Goal: Information Seeking & Learning: Find specific fact

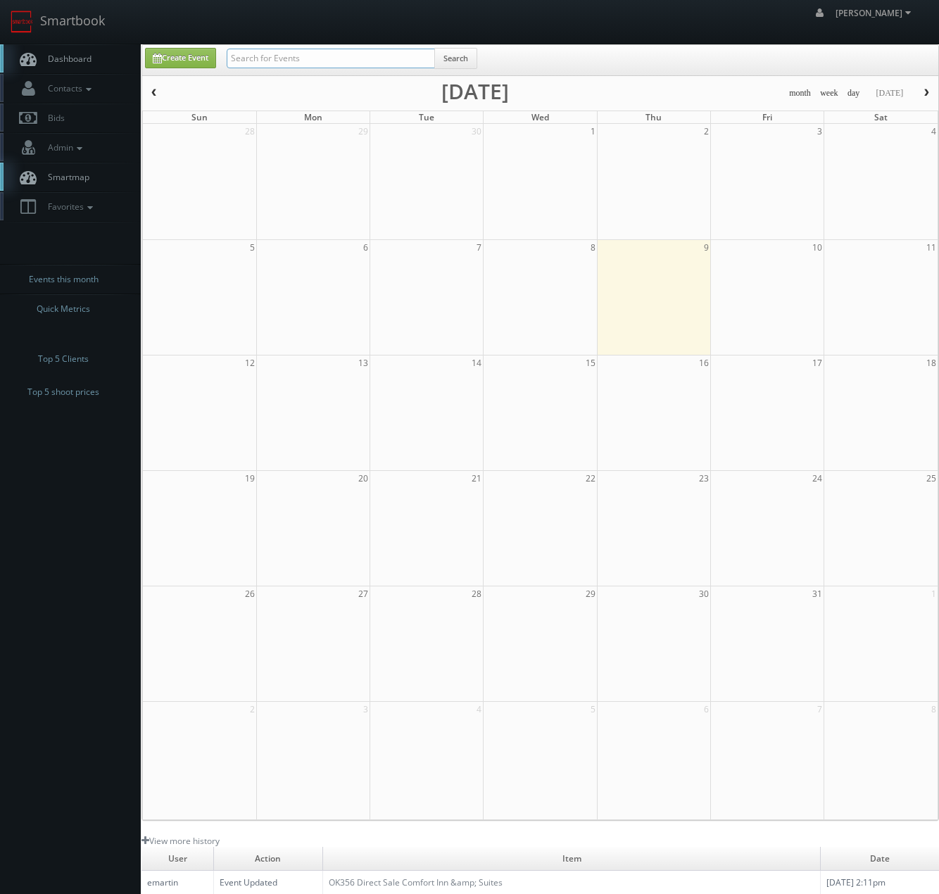
drag, startPoint x: 266, startPoint y: 64, endPoint x: 264, endPoint y: 56, distance: 8.0
click at [266, 64] on input "text" at bounding box center [331, 59] width 208 height 20
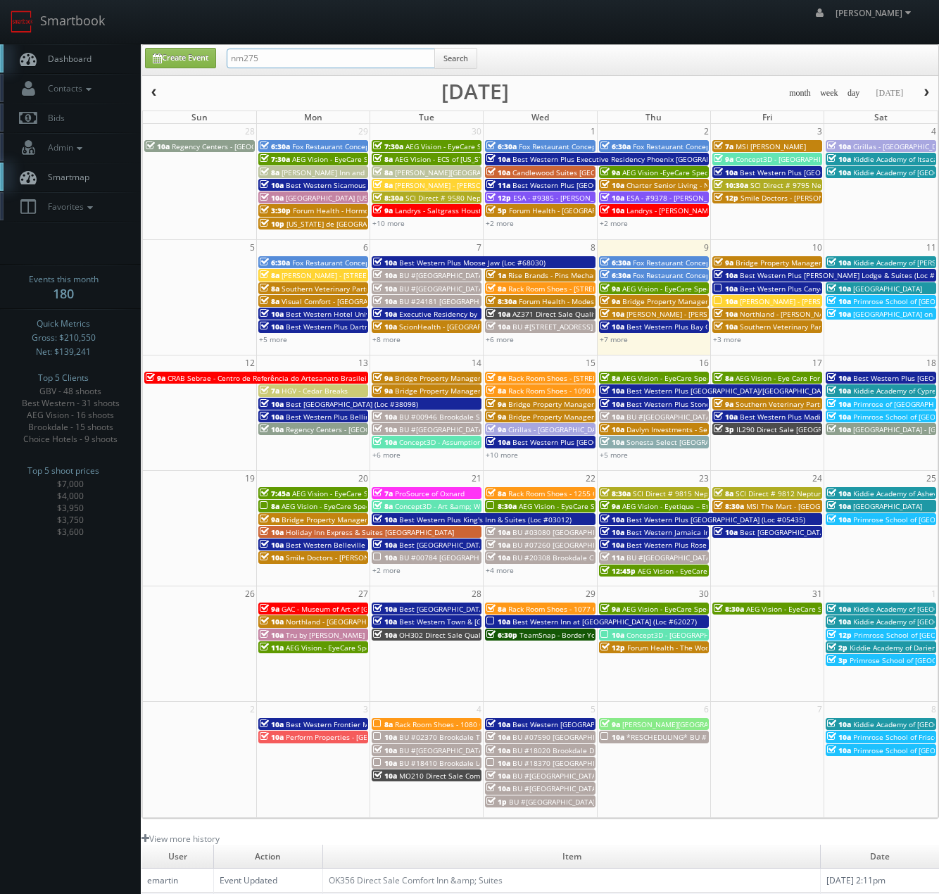
type input "nm275"
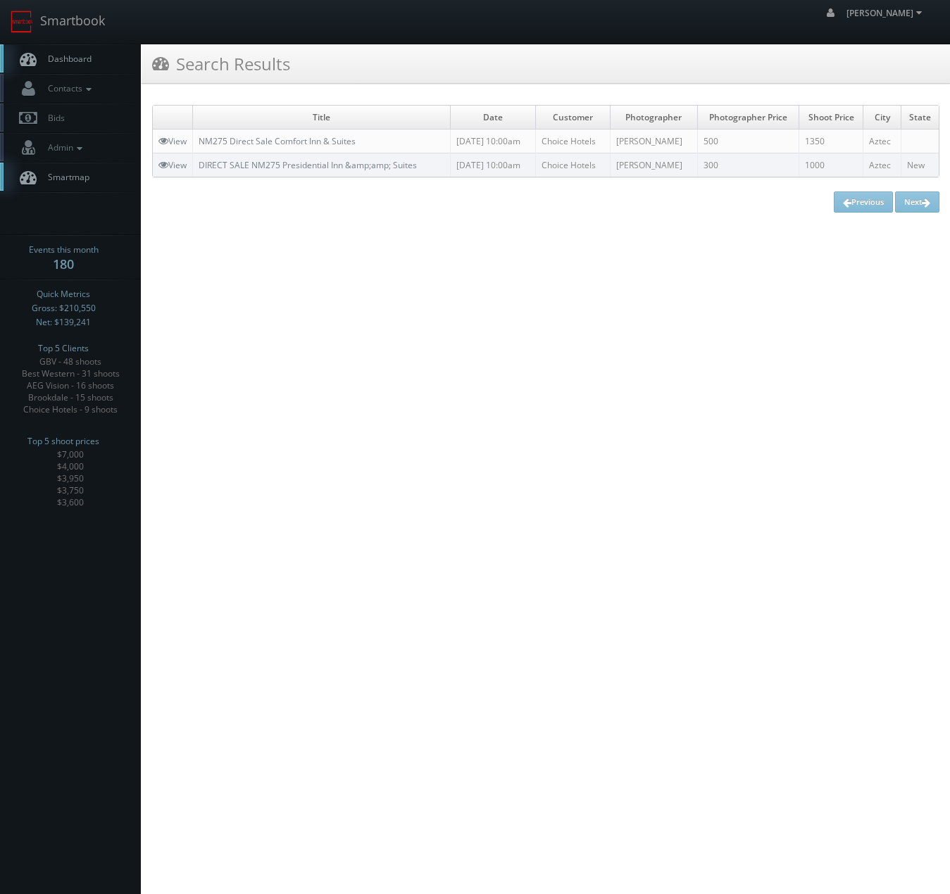
drag, startPoint x: 684, startPoint y: 144, endPoint x: 620, endPoint y: 142, distance: 64.1
click at [620, 142] on td "[PERSON_NAME]" at bounding box center [653, 142] width 87 height 24
copy td "[PERSON_NAME]"
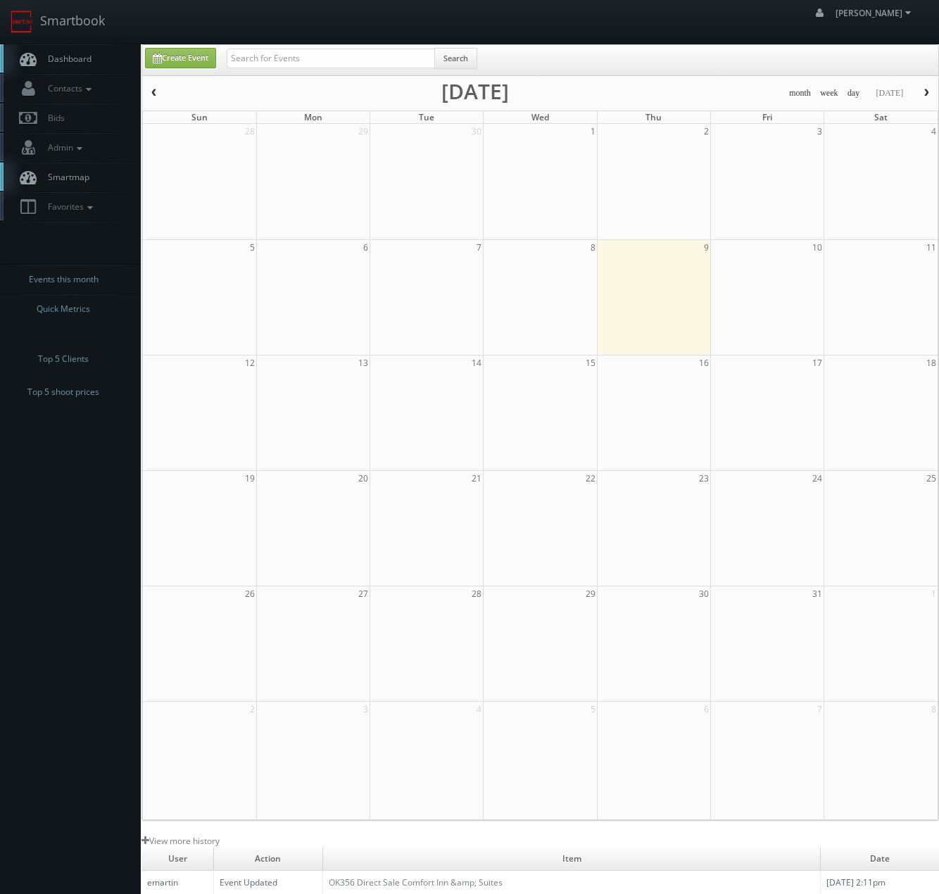
click at [266, 70] on div "Search" at bounding box center [352, 61] width 251 height 27
click at [273, 60] on input "text" at bounding box center [331, 59] width 208 height 20
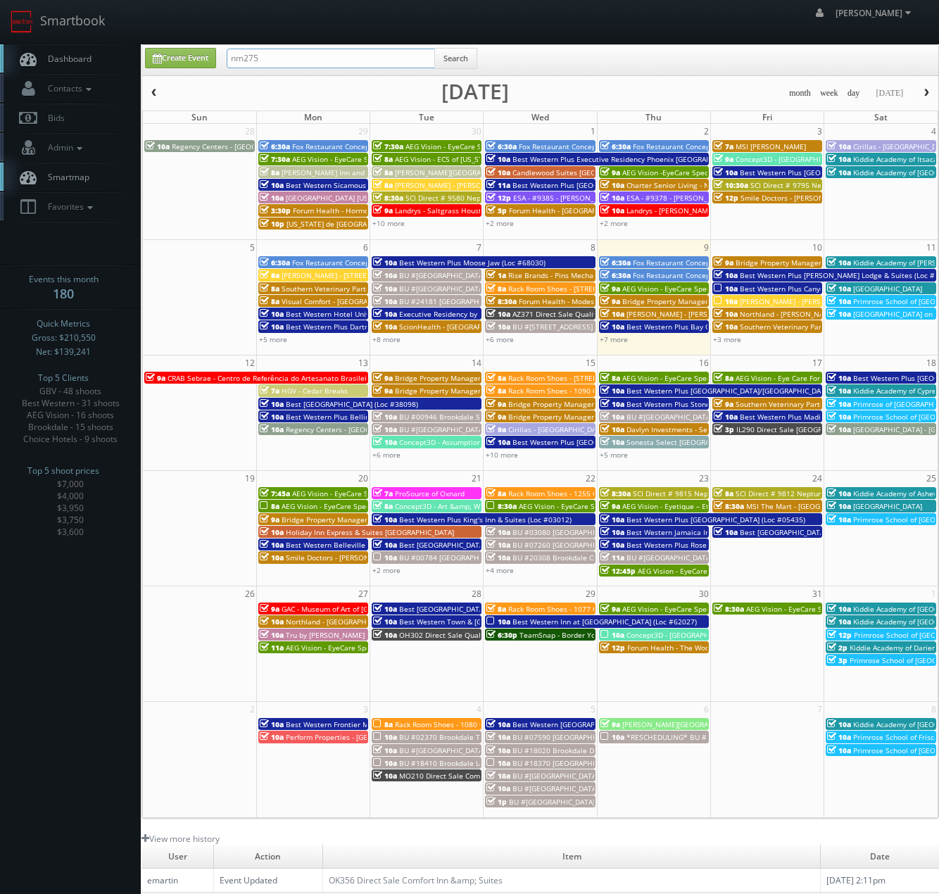
type input "nm275"
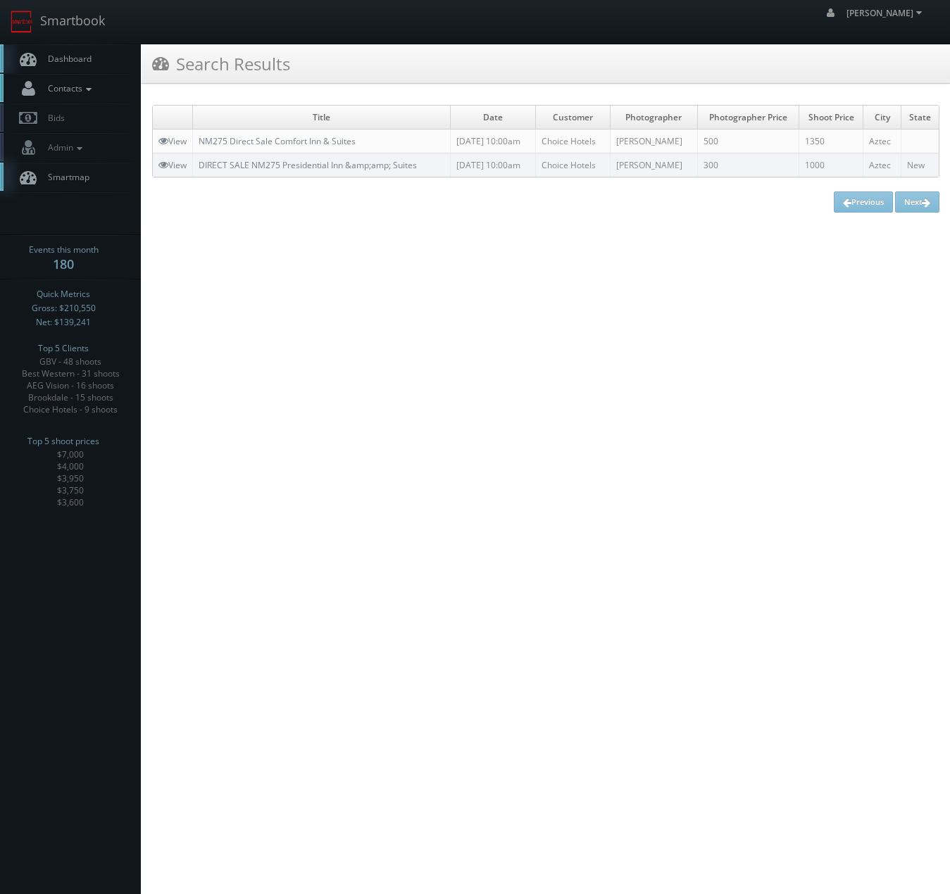
click at [53, 87] on span "Contacts" at bounding box center [68, 88] width 54 height 12
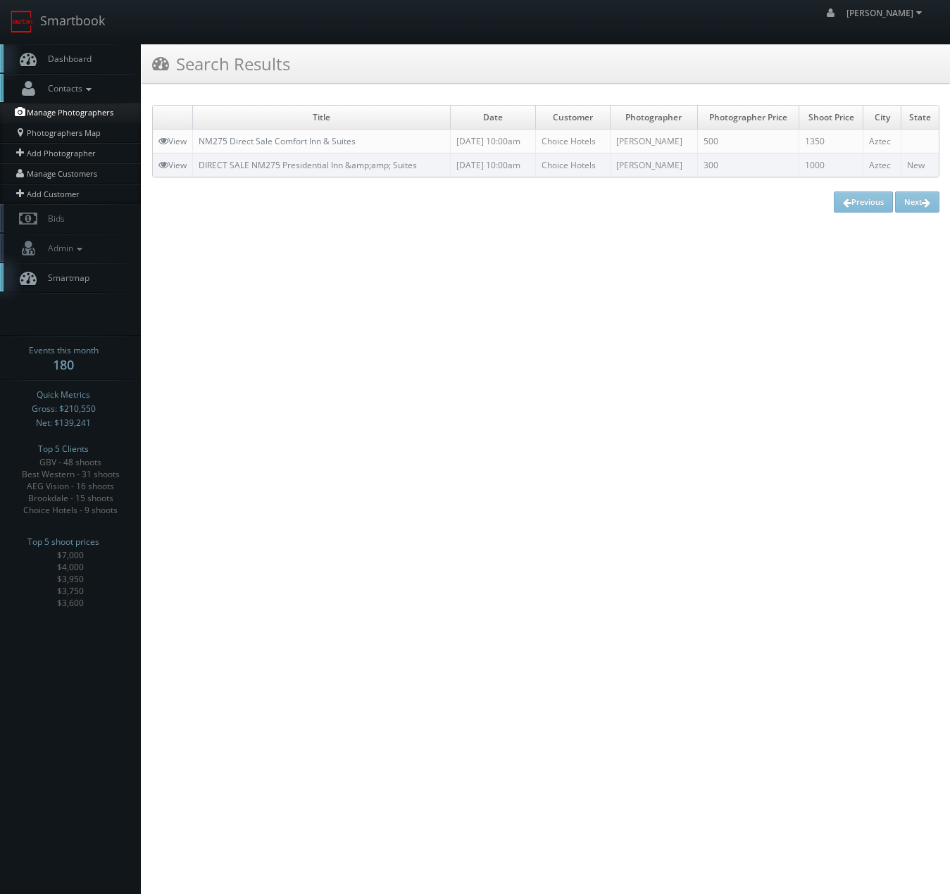
click at [56, 108] on link "Manage Photographers" at bounding box center [70, 113] width 141 height 20
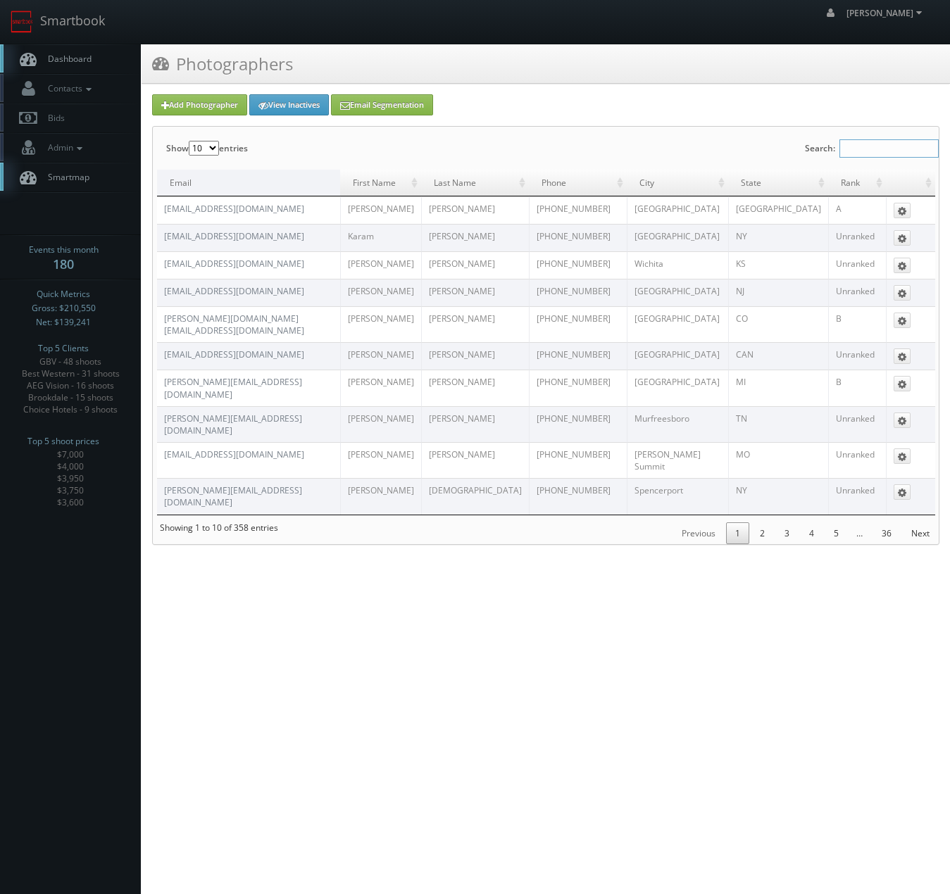
click at [858, 139] on input "Search:" at bounding box center [888, 148] width 99 height 18
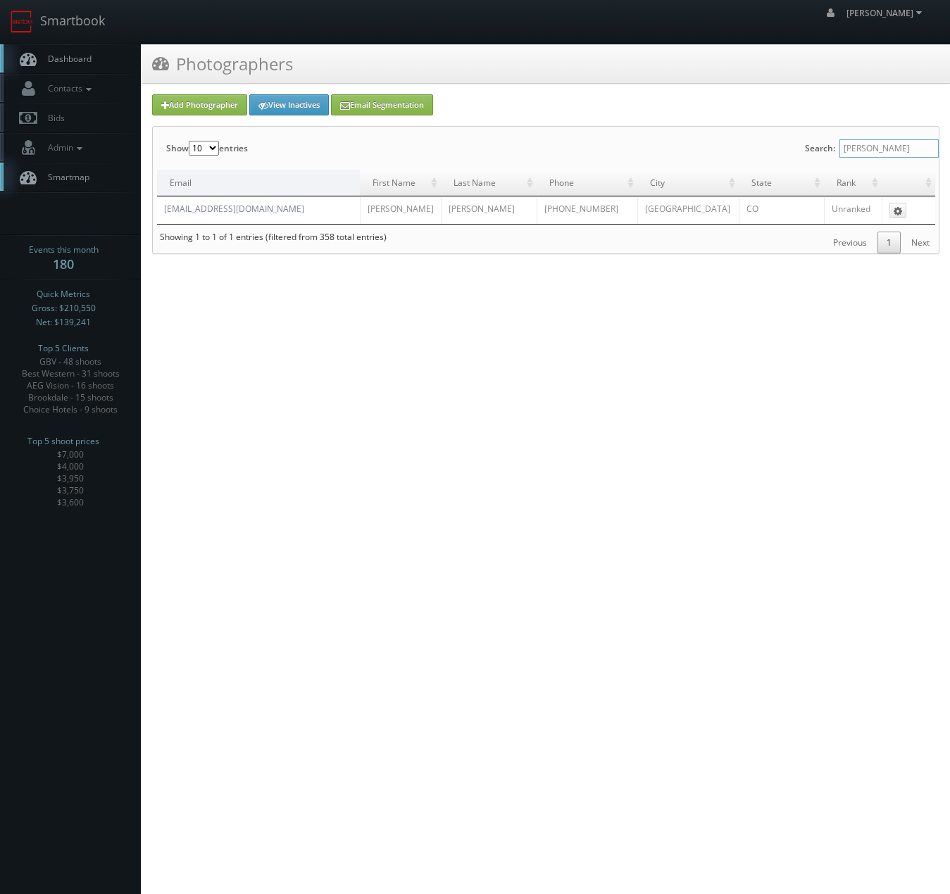
type input "andy w"
click at [430, 290] on html "Smartbook Toggle Side Navigation Toggle Top Navigation Chris_Sardinas Chris_Sar…" at bounding box center [475, 447] width 950 height 894
drag, startPoint x: 307, startPoint y: 218, endPoint x: 161, endPoint y: 216, distance: 146.5
click at [161, 216] on td "ignitedimagery@gmail.com" at bounding box center [258, 209] width 203 height 27
copy link "ignitedimagery@gmail.com"
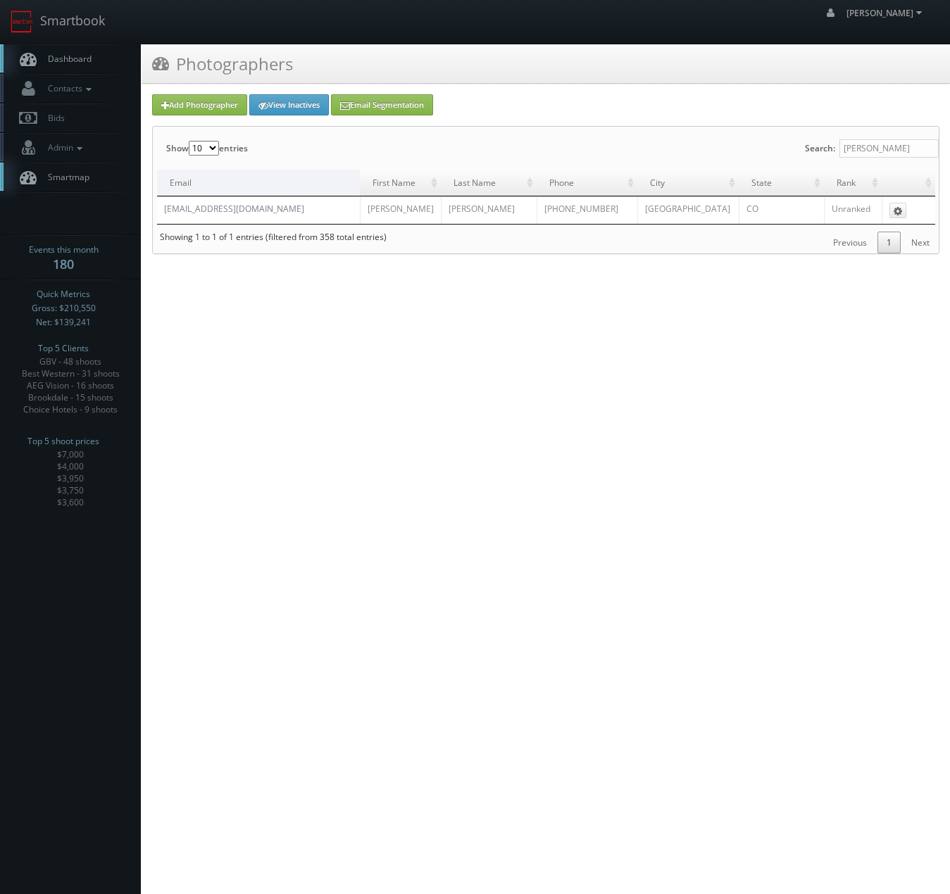
click at [829, 767] on html "Smartbook Toggle Side Navigation Toggle Top Navigation Chris_Sardinas Chris_Sar…" at bounding box center [475, 447] width 950 height 894
click at [675, 388] on html "Smartbook Toggle Side Navigation Toggle Top Navigation Chris_Sardinas Chris_Sar…" at bounding box center [475, 447] width 950 height 894
click at [195, 211] on link "ignitedimagery@gmail.com" at bounding box center [234, 209] width 140 height 12
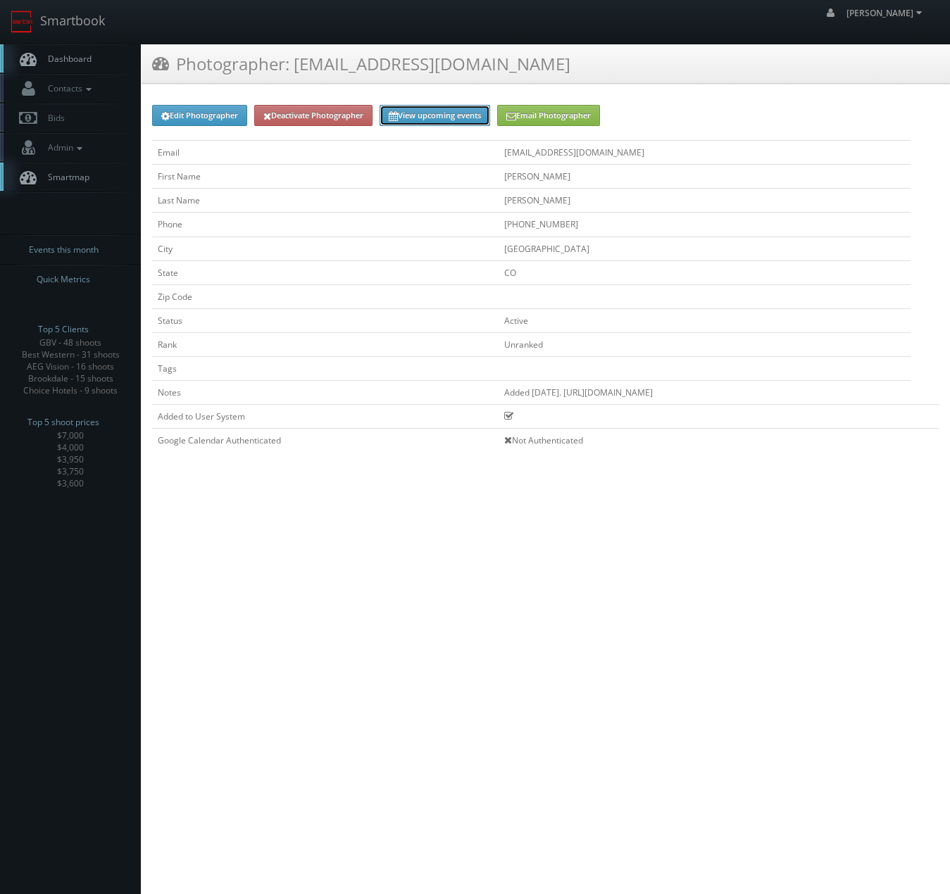
click at [470, 111] on link "View upcoming events" at bounding box center [435, 115] width 111 height 21
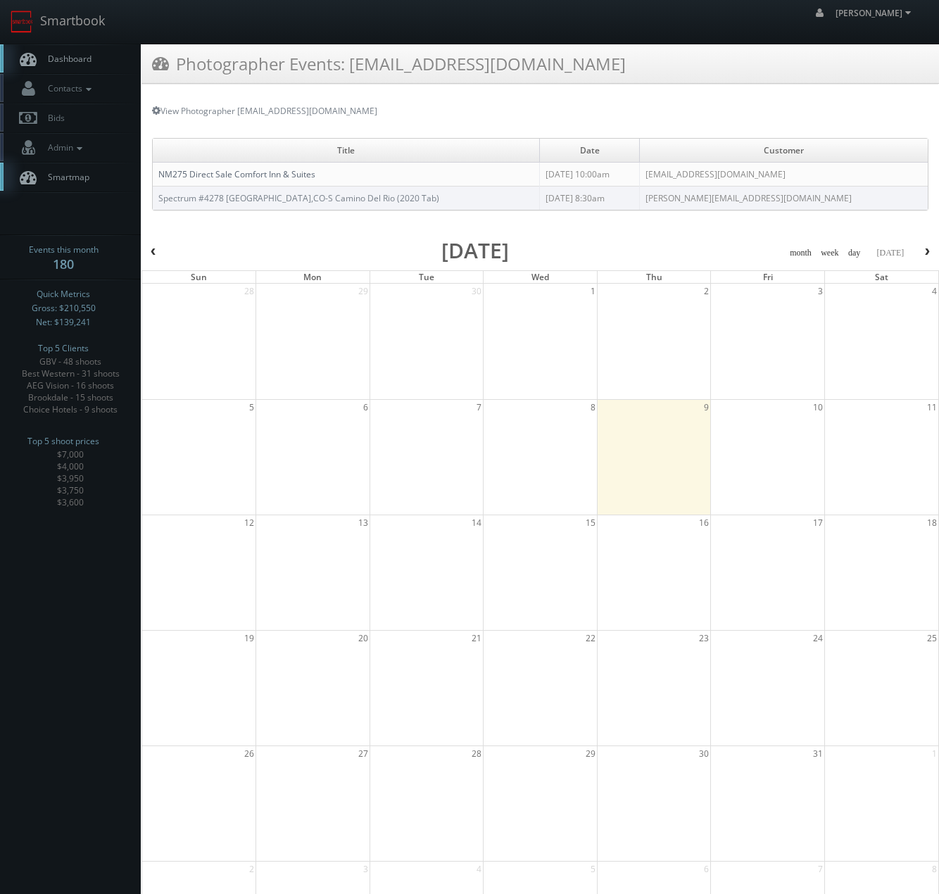
click at [198, 171] on link "NM275 Direct Sale Comfort Inn & Suites" at bounding box center [236, 174] width 157 height 12
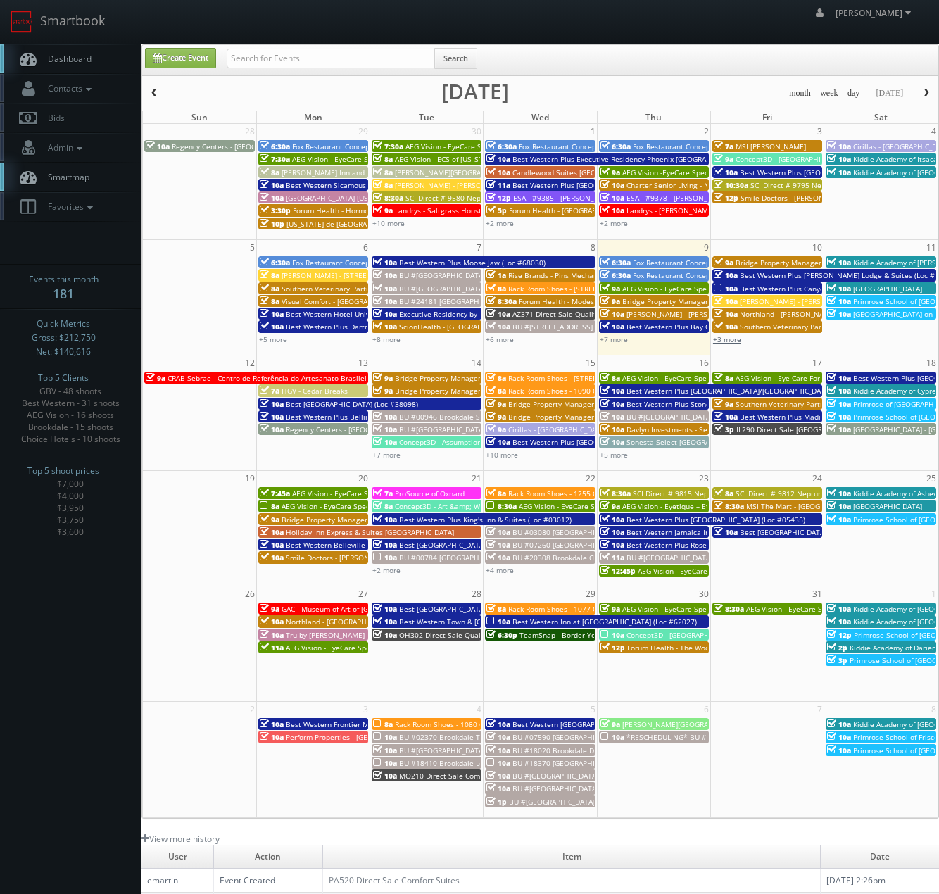
click at [728, 336] on link "+3 more" at bounding box center [727, 339] width 28 height 10
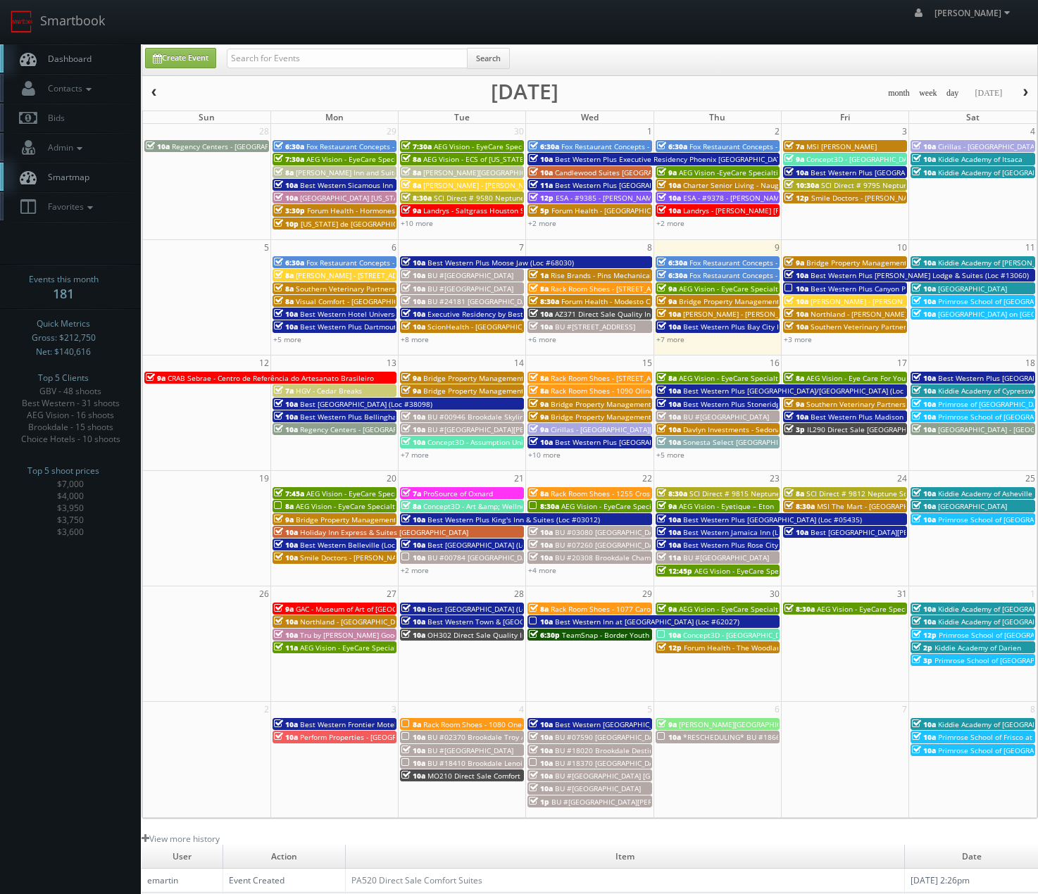
click at [320, 434] on span "Regency Centers - Avenida Biscayne - 80043" at bounding box center [379, 430] width 159 height 10
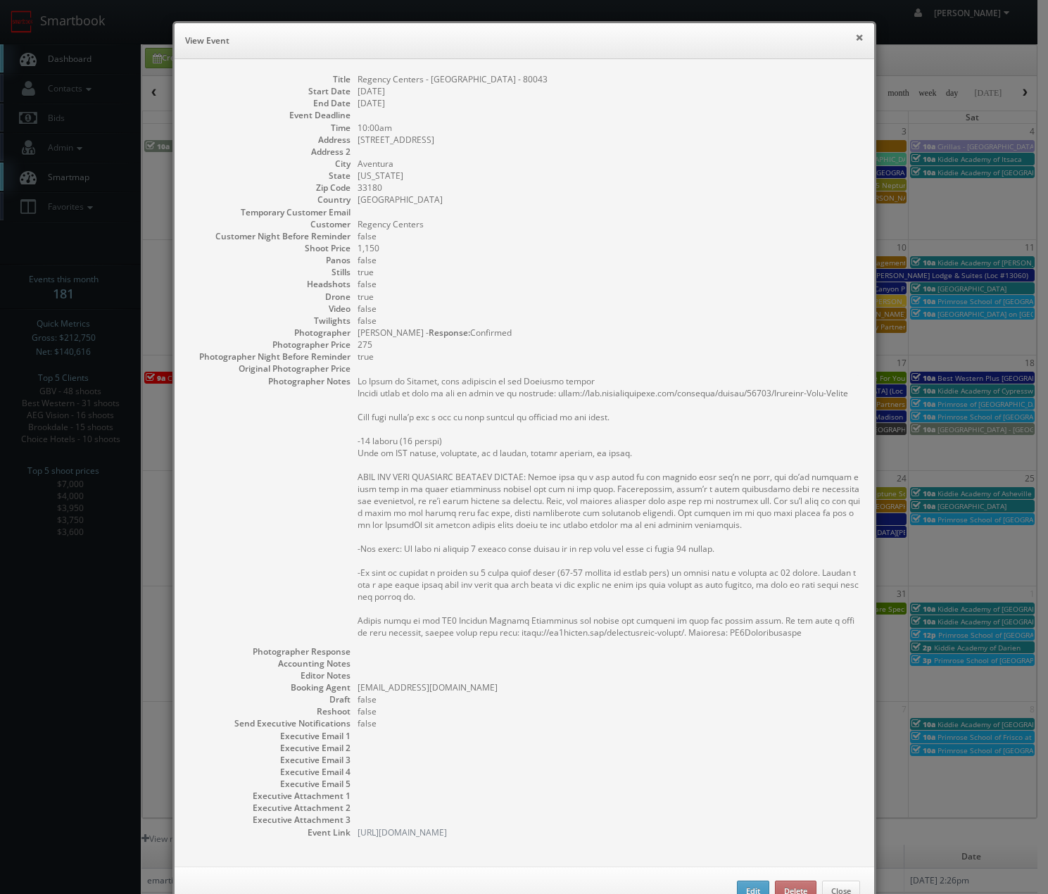
click at [857, 40] on button "×" at bounding box center [860, 37] width 8 height 10
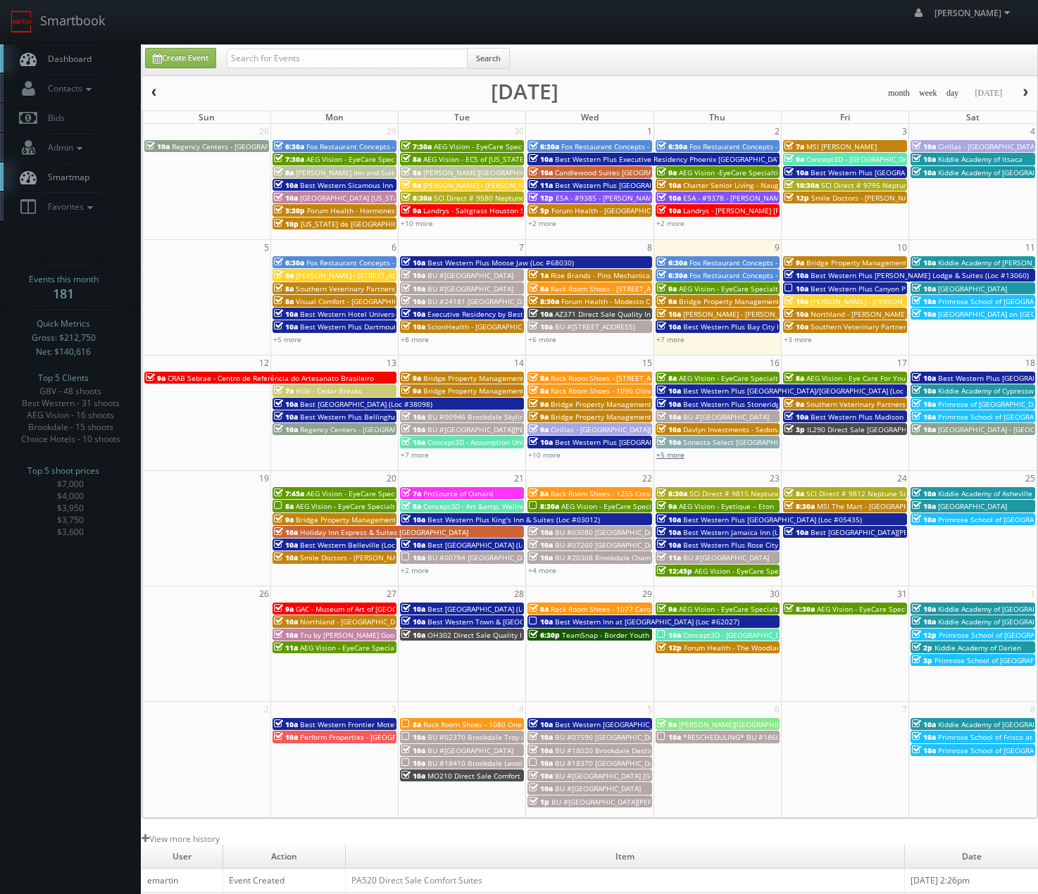
click at [670, 453] on link "+5 more" at bounding box center [670, 455] width 28 height 10
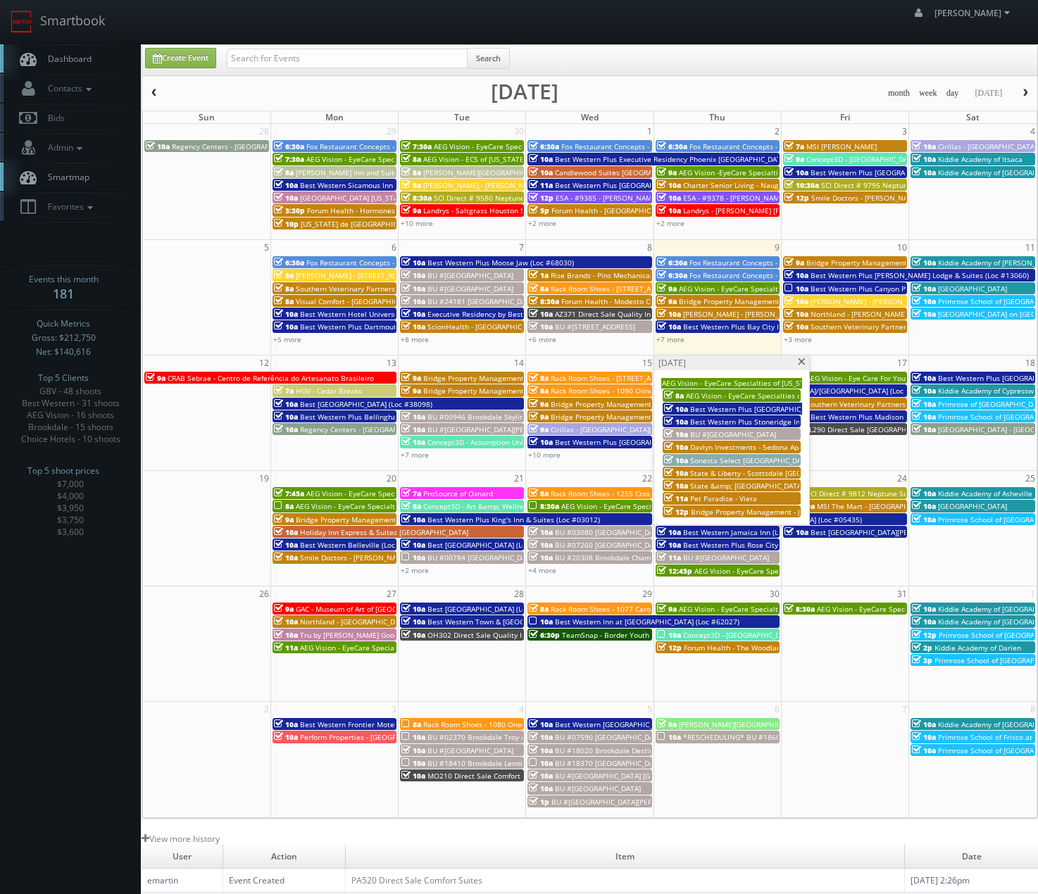
click at [556, 575] on div "+4 more" at bounding box center [589, 570] width 127 height 12
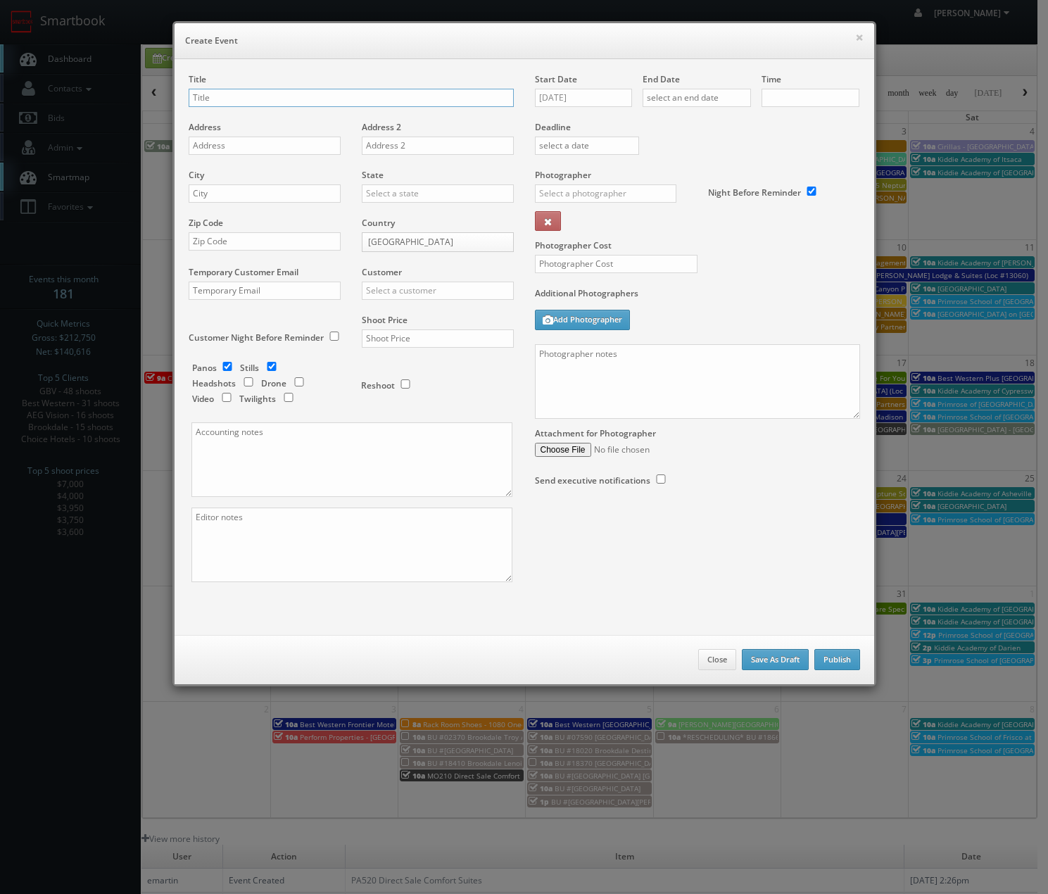
checkbox input "true"
type input "10:00am"
checkbox input "true"
click at [856, 37] on button "×" at bounding box center [860, 37] width 8 height 10
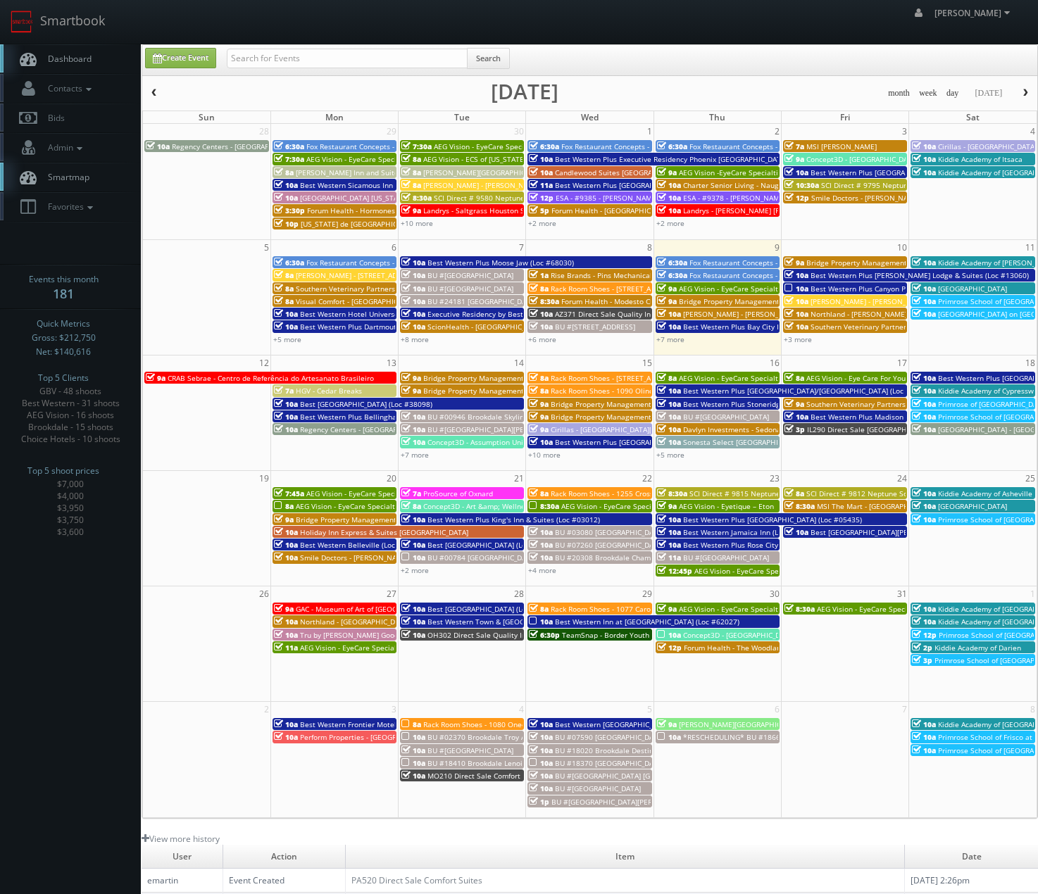
click at [466, 289] on span "BU #24035 Brookdale Sherwood" at bounding box center [470, 289] width 86 height 10
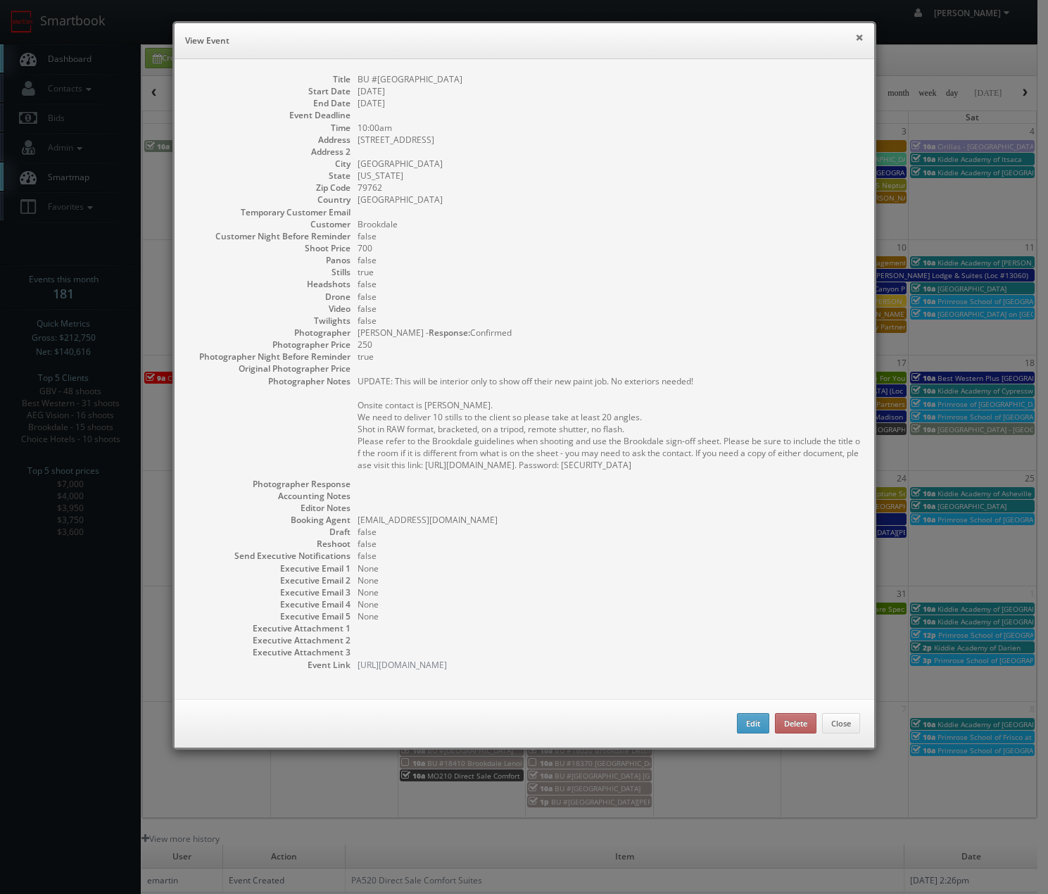
click at [856, 38] on button "×" at bounding box center [860, 37] width 8 height 10
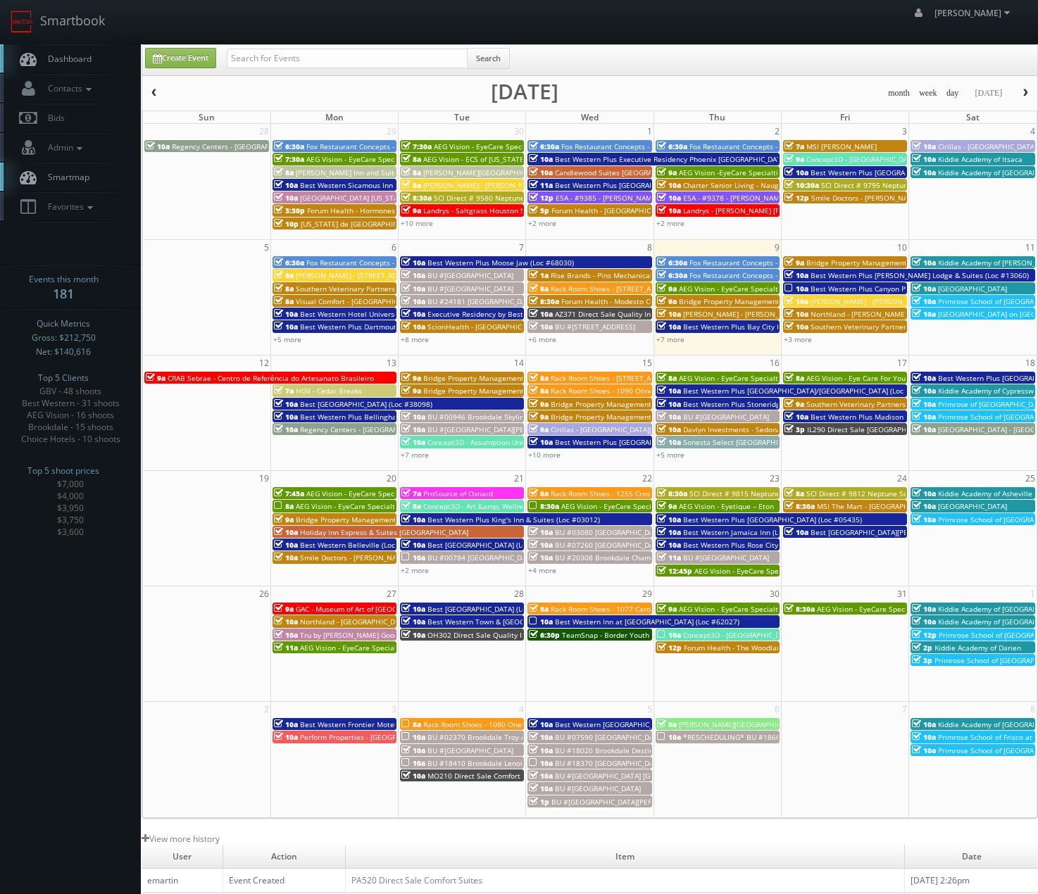
click at [830, 303] on span "Estee Lauder - Tom Ford Store" at bounding box center [879, 301] width 138 height 10
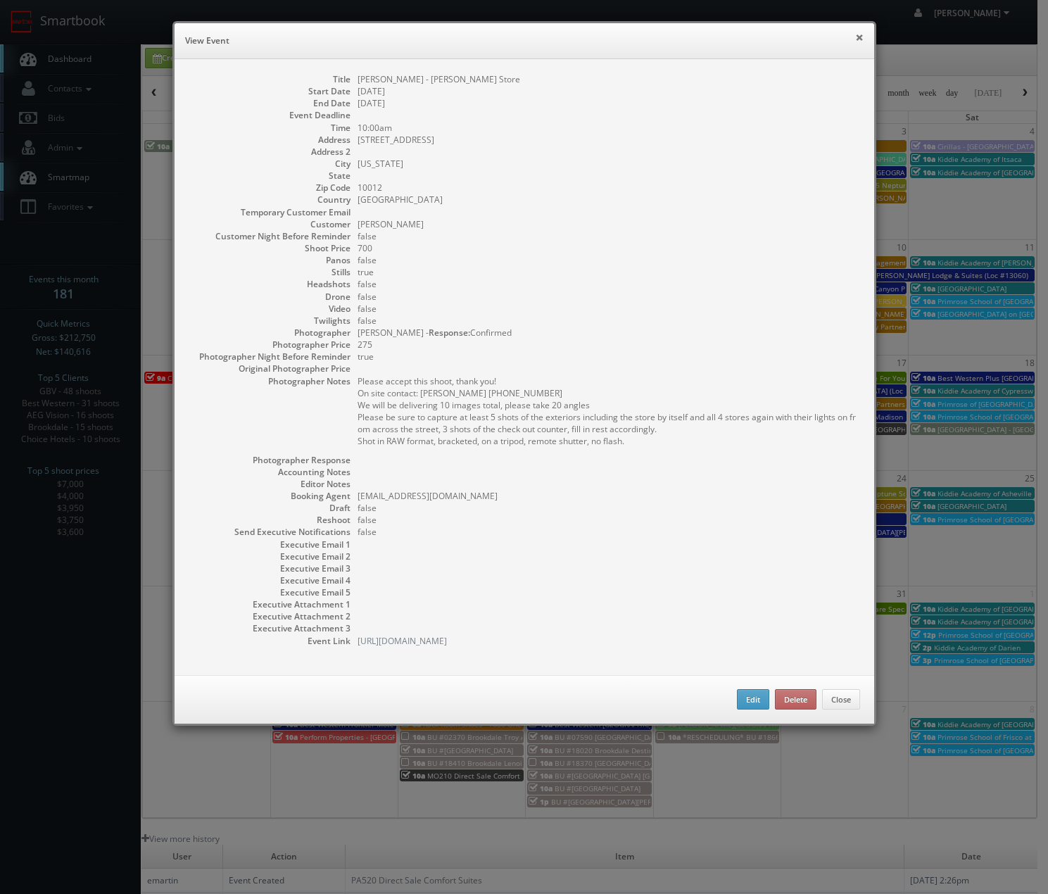
click at [856, 35] on button "×" at bounding box center [860, 37] width 8 height 10
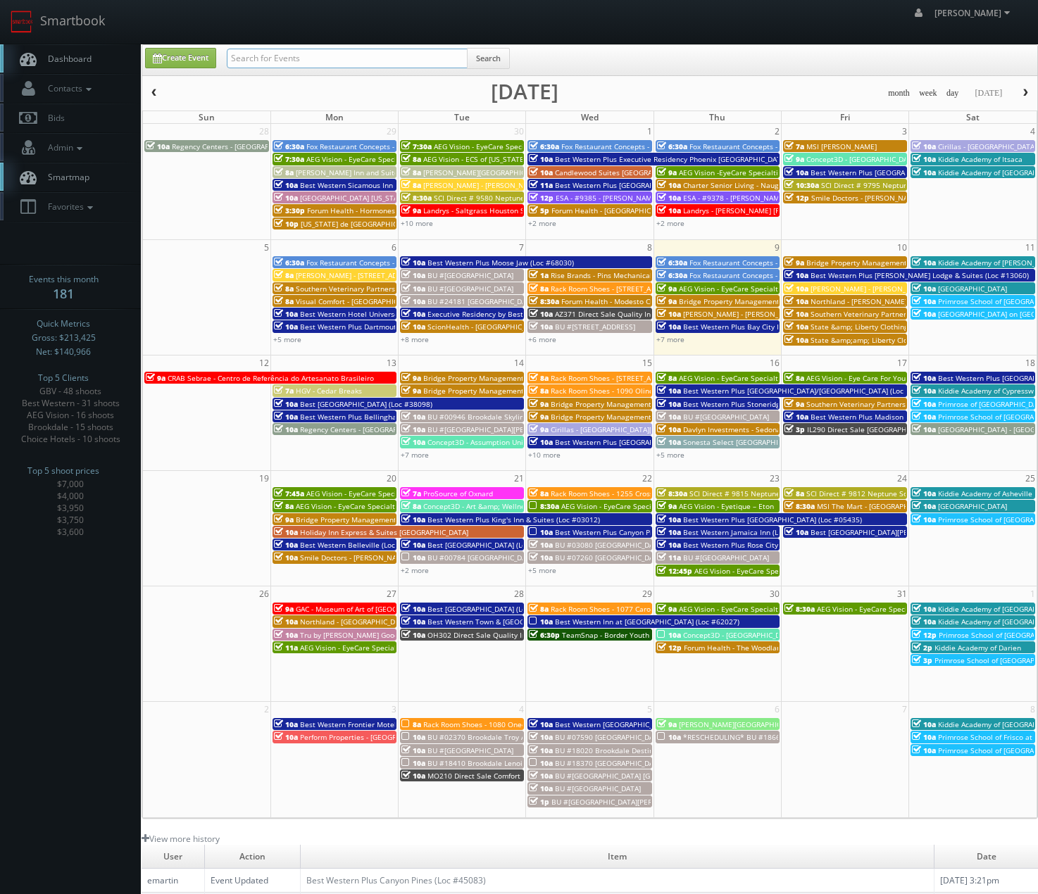
click at [377, 56] on input "text" at bounding box center [347, 59] width 241 height 20
type input "livewell"
